Goal: Task Accomplishment & Management: Use online tool/utility

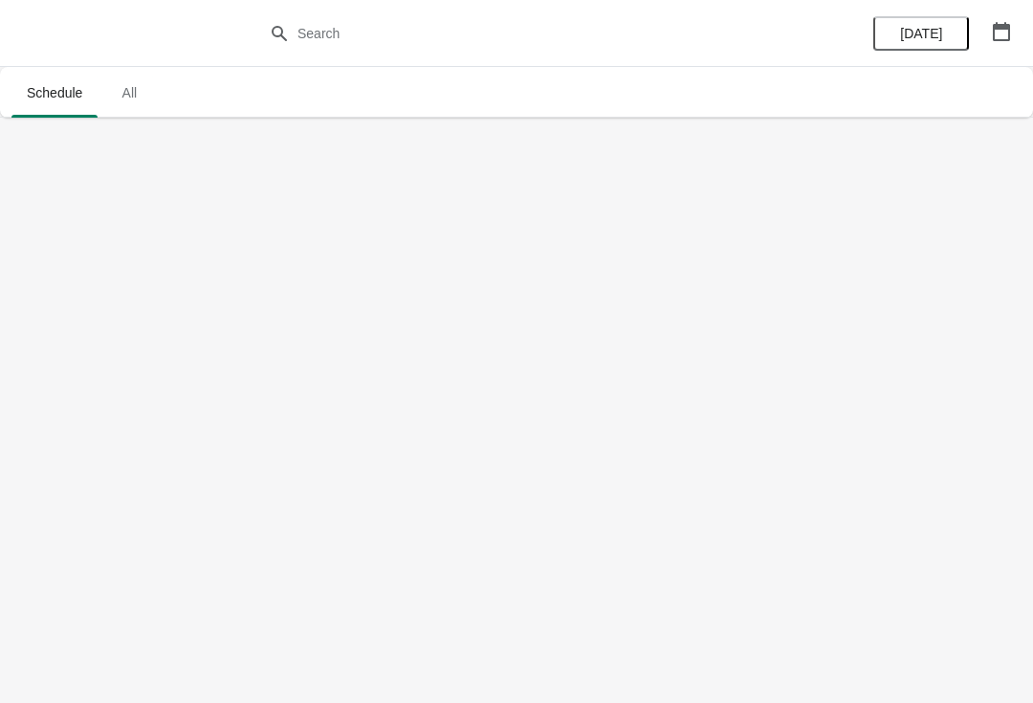
click at [143, 112] on button "All" at bounding box center [128, 93] width 55 height 50
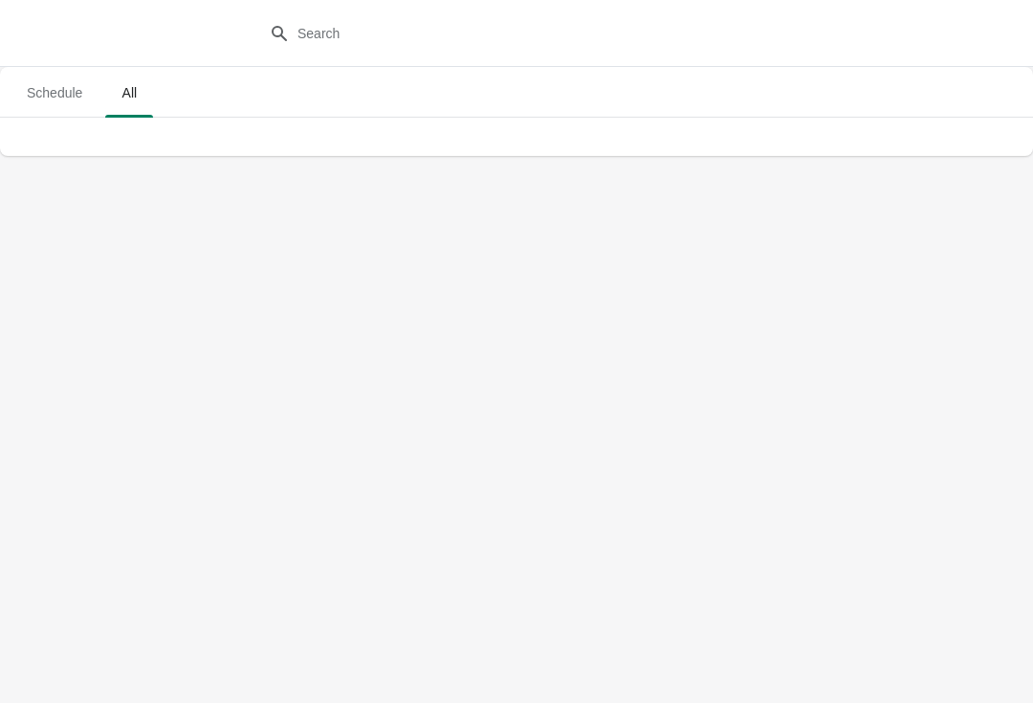
click at [40, 79] on span "Schedule" at bounding box center [54, 93] width 86 height 34
